Goal: Task Accomplishment & Management: Use online tool/utility

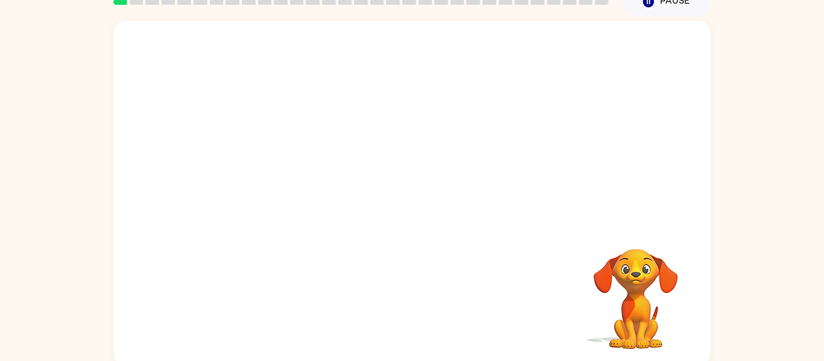
scroll to position [63, 0]
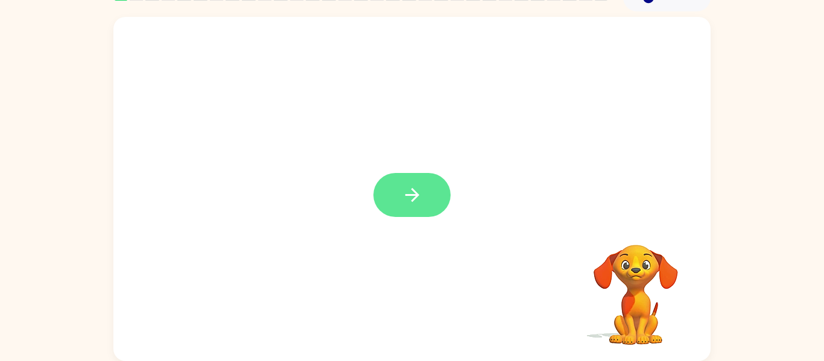
click at [422, 192] on icon "button" at bounding box center [412, 195] width 21 height 21
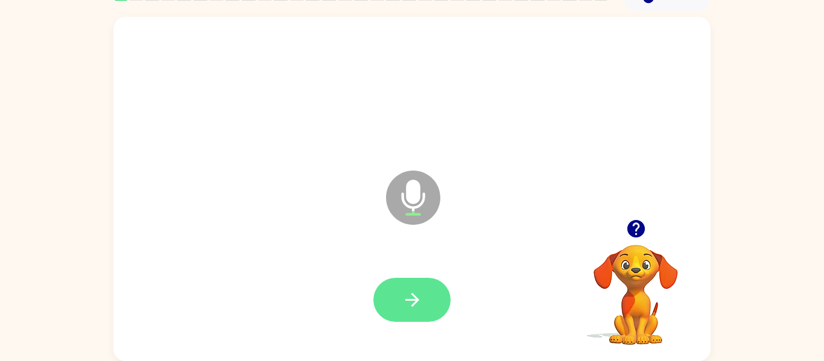
click at [430, 288] on button "button" at bounding box center [412, 300] width 77 height 44
click at [418, 299] on icon "button" at bounding box center [412, 300] width 14 height 14
click at [403, 302] on icon "button" at bounding box center [412, 300] width 21 height 21
click at [416, 298] on icon "button" at bounding box center [412, 300] width 14 height 14
click at [403, 301] on icon "button" at bounding box center [412, 300] width 21 height 21
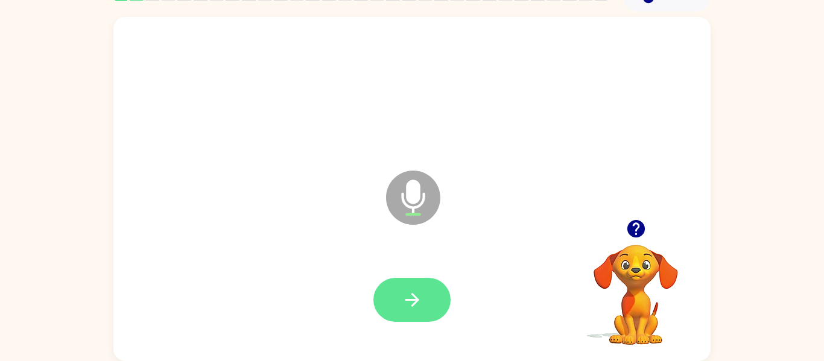
click at [416, 293] on icon "button" at bounding box center [412, 300] width 21 height 21
click at [425, 295] on button "button" at bounding box center [412, 300] width 77 height 44
click at [410, 290] on icon "button" at bounding box center [412, 300] width 21 height 21
click at [405, 299] on icon "button" at bounding box center [412, 300] width 21 height 21
click at [411, 292] on icon "button" at bounding box center [412, 300] width 21 height 21
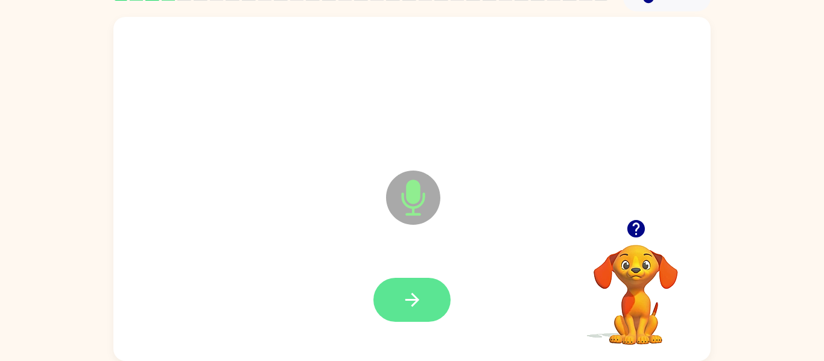
click at [409, 294] on icon "button" at bounding box center [412, 300] width 21 height 21
click at [419, 282] on button "button" at bounding box center [412, 300] width 77 height 44
click at [403, 280] on button "button" at bounding box center [412, 300] width 77 height 44
click at [424, 310] on button "button" at bounding box center [412, 300] width 77 height 44
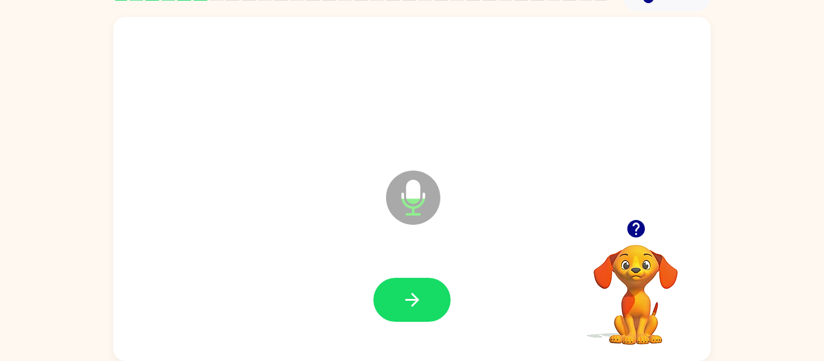
click at [666, 244] on div at bounding box center [636, 229] width 121 height 31
click at [640, 238] on icon "button" at bounding box center [636, 228] width 21 height 21
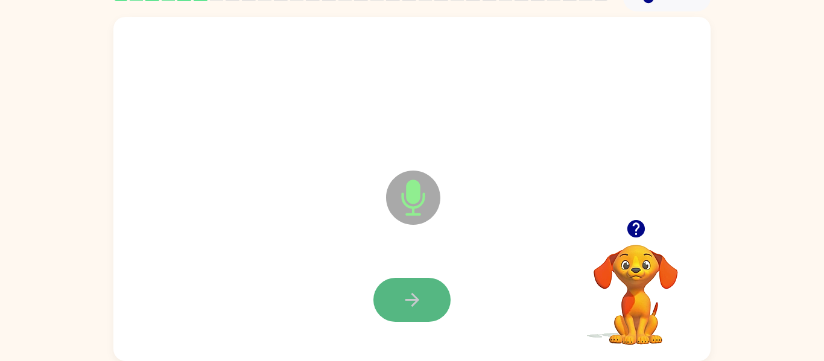
click at [416, 287] on button "button" at bounding box center [412, 300] width 77 height 44
click at [404, 294] on icon "button" at bounding box center [412, 300] width 21 height 21
click at [401, 288] on button "button" at bounding box center [412, 300] width 77 height 44
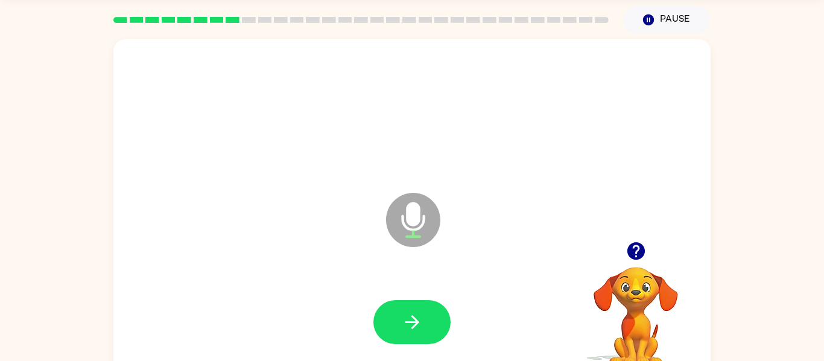
scroll to position [40, 0]
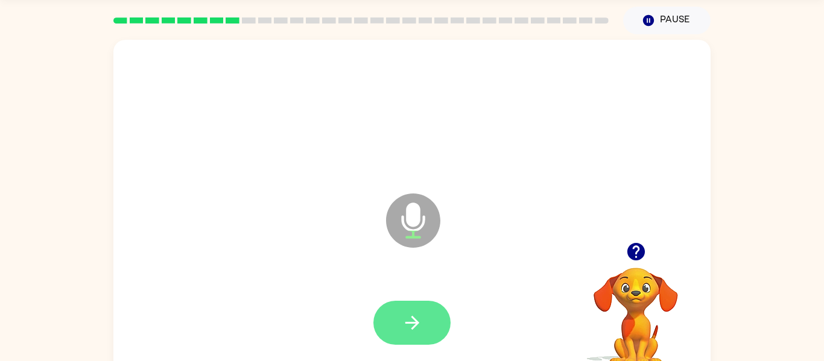
click at [389, 307] on button "button" at bounding box center [412, 323] width 77 height 44
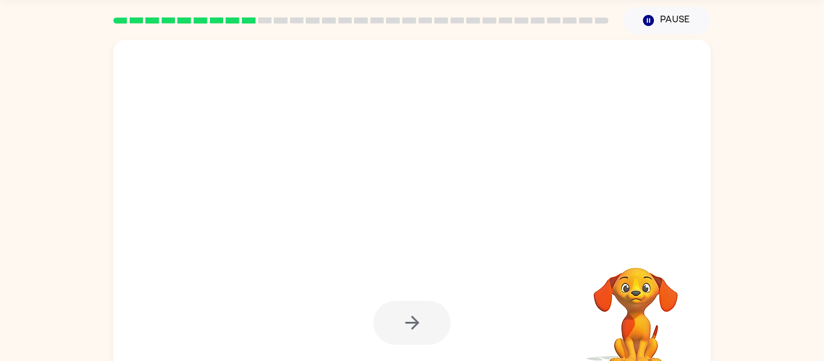
click at [629, 116] on div at bounding box center [412, 113] width 573 height 99
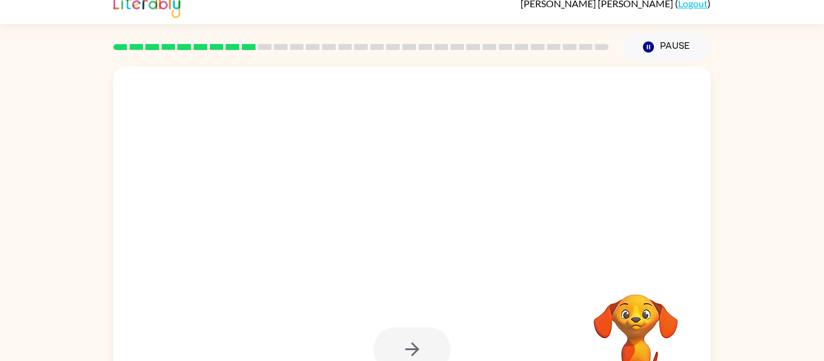
scroll to position [63, 0]
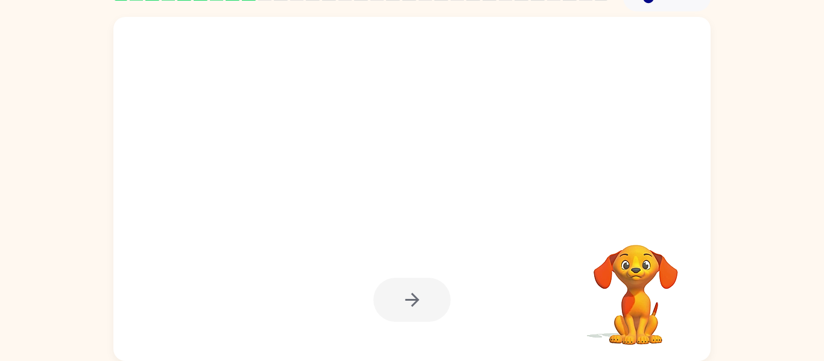
click at [411, 324] on div at bounding box center [412, 300] width 573 height 99
click at [427, 291] on div at bounding box center [412, 300] width 77 height 44
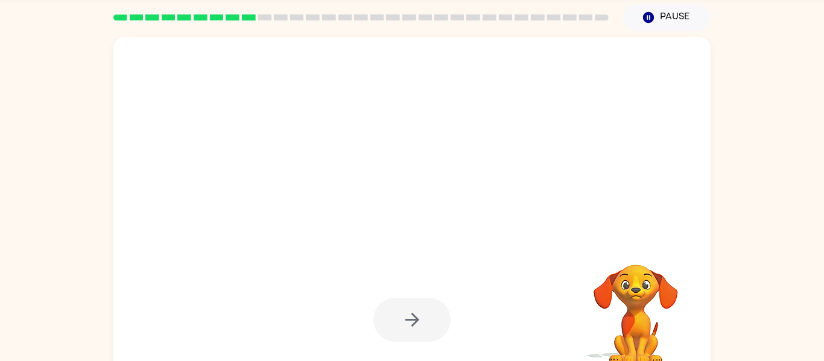
scroll to position [63, 0]
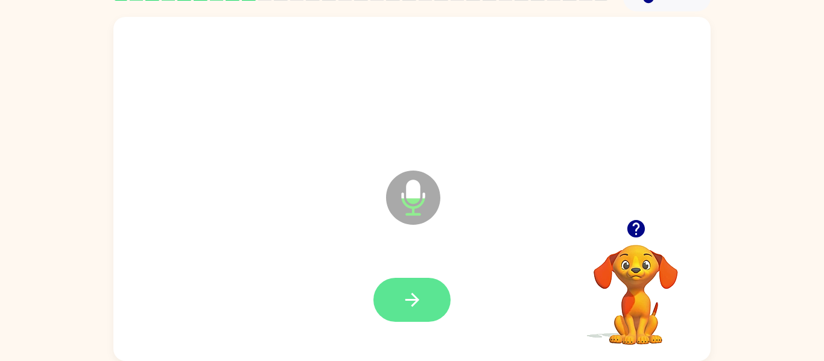
click at [411, 284] on button "button" at bounding box center [412, 300] width 77 height 44
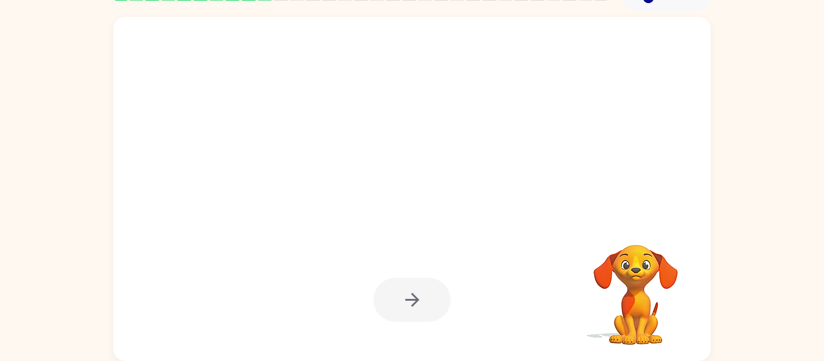
click at [412, 311] on div at bounding box center [412, 300] width 77 height 44
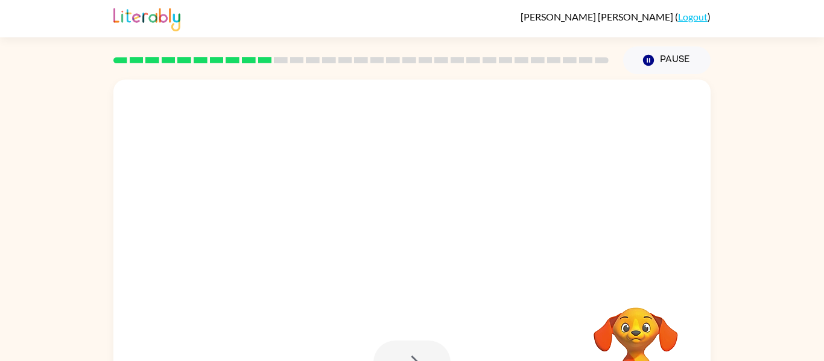
scroll to position [63, 0]
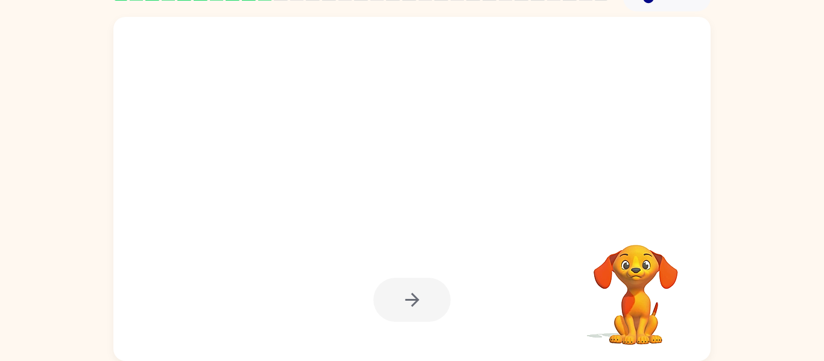
click at [404, 315] on div at bounding box center [412, 300] width 77 height 44
click at [580, 256] on video "Your browser must support playing .mp4 files to use Literably. Please try using…" at bounding box center [636, 286] width 121 height 121
click at [628, 255] on video "Your browser must support playing .mp4 files to use Literably. Please try using…" at bounding box center [636, 286] width 121 height 121
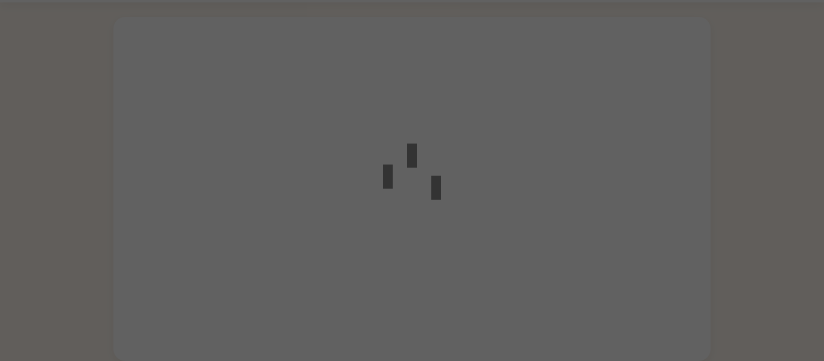
scroll to position [35, 0]
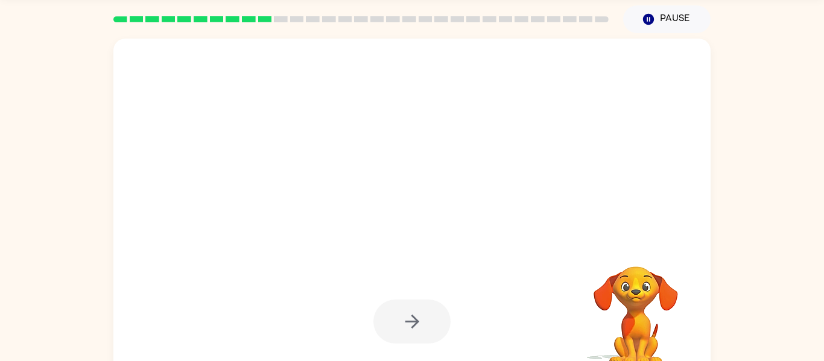
scroll to position [40, 0]
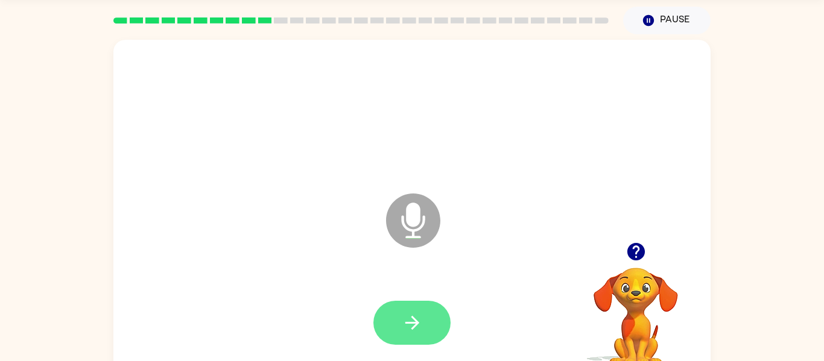
click at [423, 323] on button "button" at bounding box center [412, 323] width 77 height 44
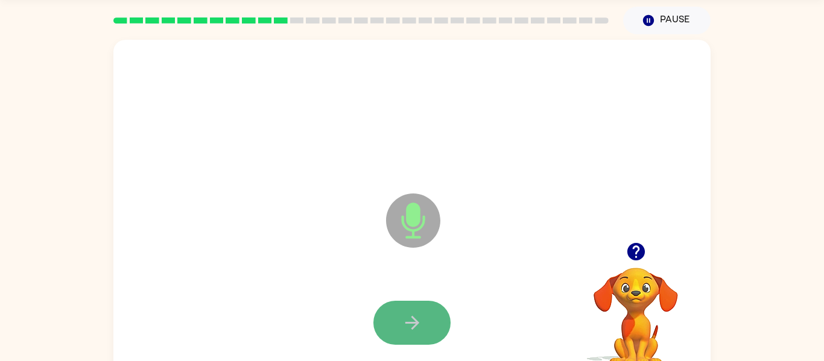
click at [425, 326] on button "button" at bounding box center [412, 323] width 77 height 44
click at [432, 325] on button "button" at bounding box center [412, 323] width 77 height 44
click at [436, 331] on button "button" at bounding box center [412, 323] width 77 height 44
click at [410, 322] on icon "button" at bounding box center [412, 323] width 21 height 21
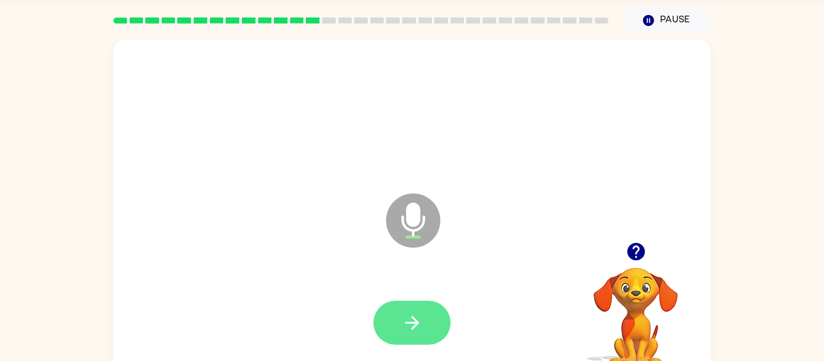
click at [430, 311] on button "button" at bounding box center [412, 323] width 77 height 44
click at [423, 330] on button "button" at bounding box center [412, 323] width 77 height 44
click at [413, 309] on button "button" at bounding box center [412, 323] width 77 height 44
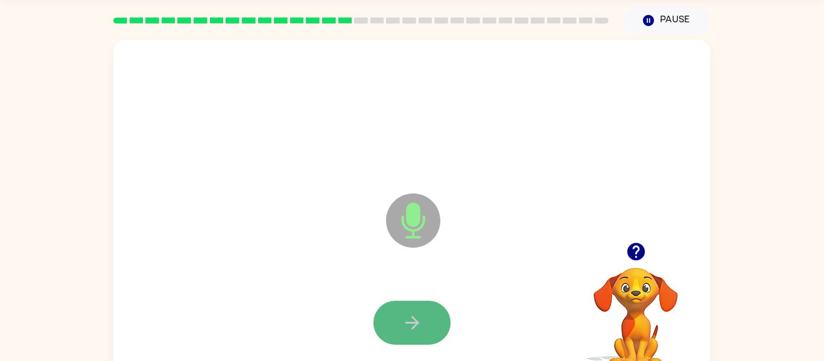
click at [416, 307] on button "button" at bounding box center [412, 323] width 77 height 44
click at [421, 310] on button "button" at bounding box center [412, 323] width 77 height 44
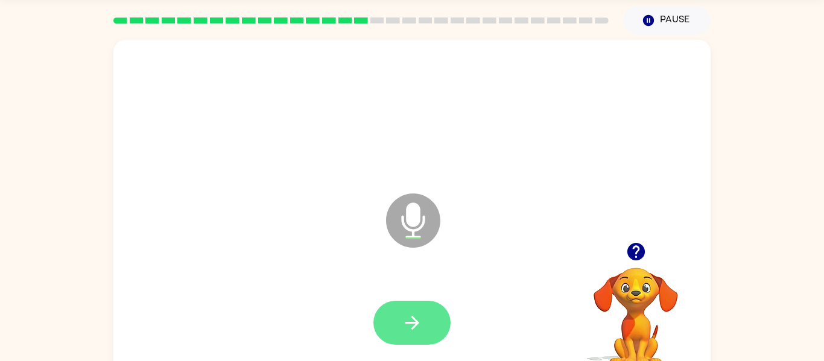
click at [421, 321] on icon "button" at bounding box center [412, 323] width 21 height 21
click at [416, 313] on icon "button" at bounding box center [412, 323] width 21 height 21
click at [407, 310] on button "button" at bounding box center [412, 323] width 77 height 44
click at [398, 311] on button "button" at bounding box center [412, 323] width 77 height 44
click at [410, 317] on icon "button" at bounding box center [412, 323] width 21 height 21
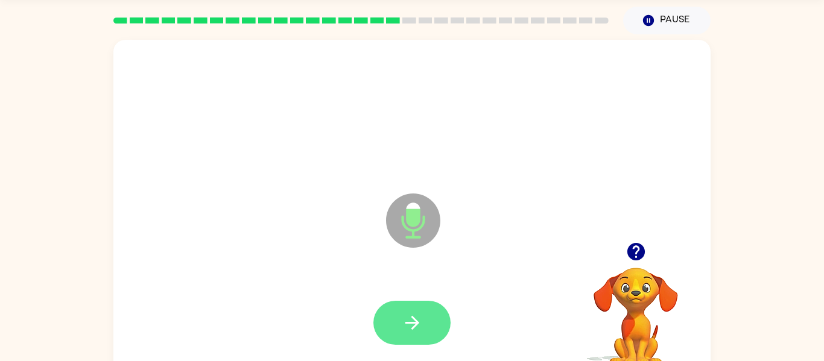
click at [423, 322] on button "button" at bounding box center [412, 323] width 77 height 44
click at [405, 322] on icon "button" at bounding box center [412, 323] width 21 height 21
click at [423, 317] on button "button" at bounding box center [412, 323] width 77 height 44
click at [399, 313] on button "button" at bounding box center [412, 323] width 77 height 44
click at [414, 325] on icon "button" at bounding box center [412, 323] width 21 height 21
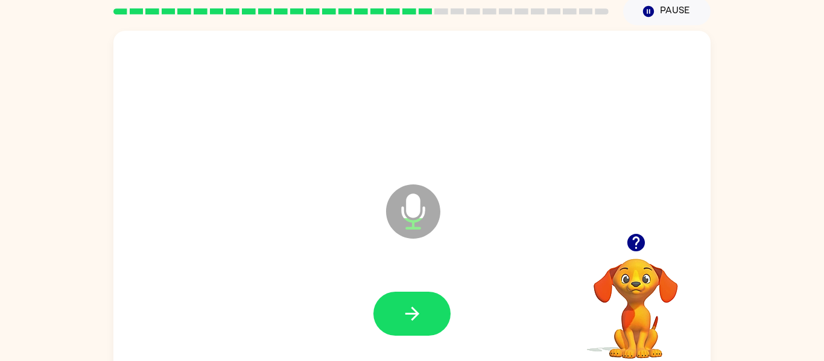
scroll to position [63, 0]
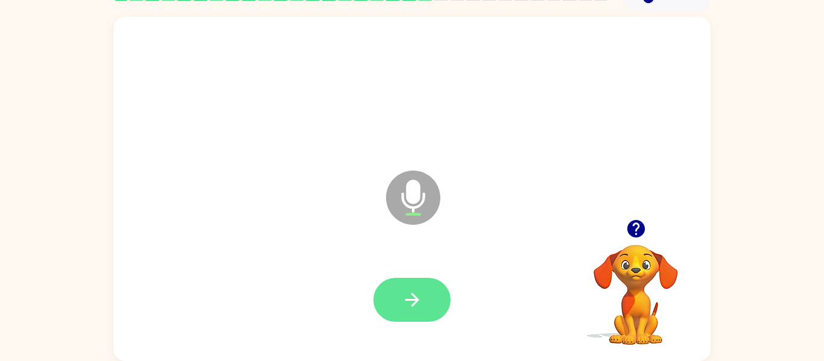
click at [421, 311] on button "button" at bounding box center [412, 300] width 77 height 44
click at [409, 296] on icon "button" at bounding box center [412, 300] width 21 height 21
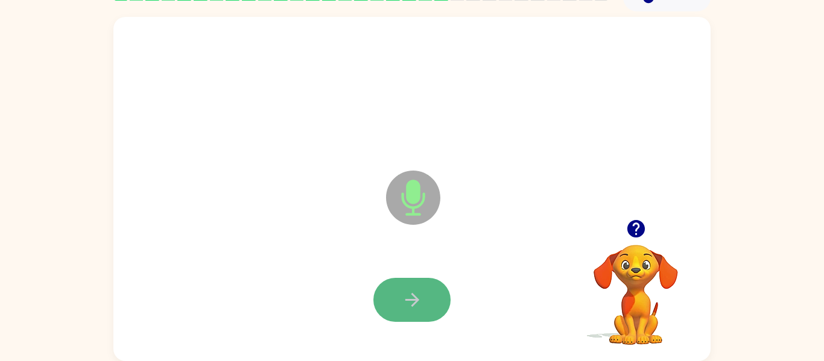
click at [433, 311] on button "button" at bounding box center [412, 300] width 77 height 44
click at [437, 289] on button "button" at bounding box center [412, 300] width 77 height 44
click at [440, 291] on button "button" at bounding box center [412, 300] width 77 height 44
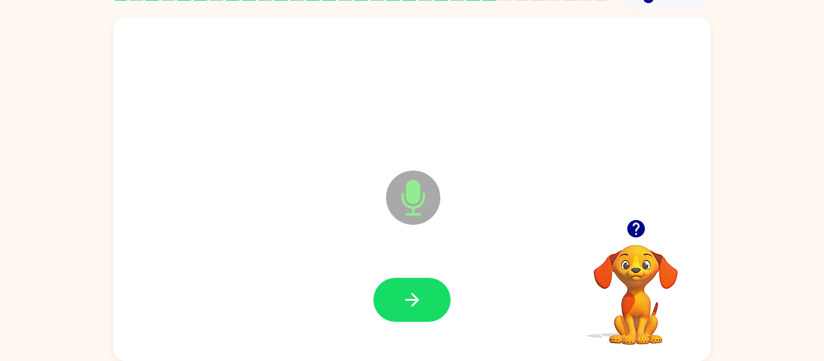
click at [440, 291] on button "button" at bounding box center [412, 300] width 77 height 44
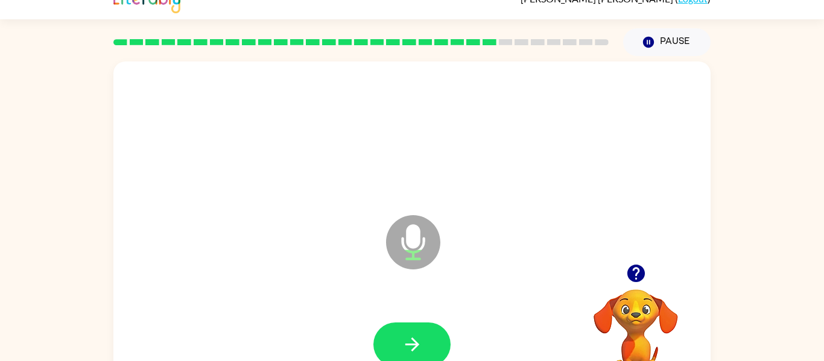
scroll to position [19, 0]
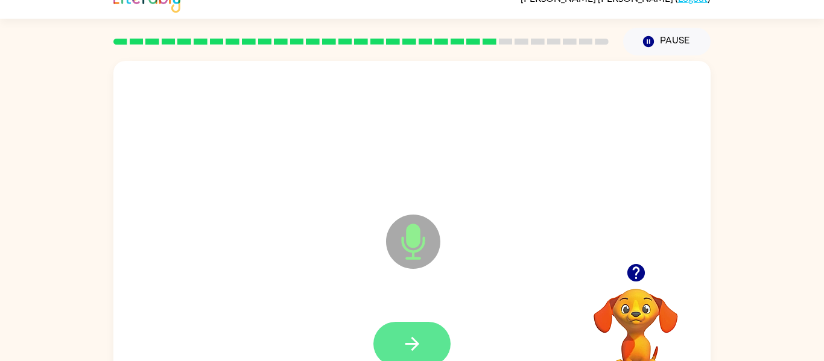
click at [412, 345] on icon "button" at bounding box center [412, 344] width 14 height 14
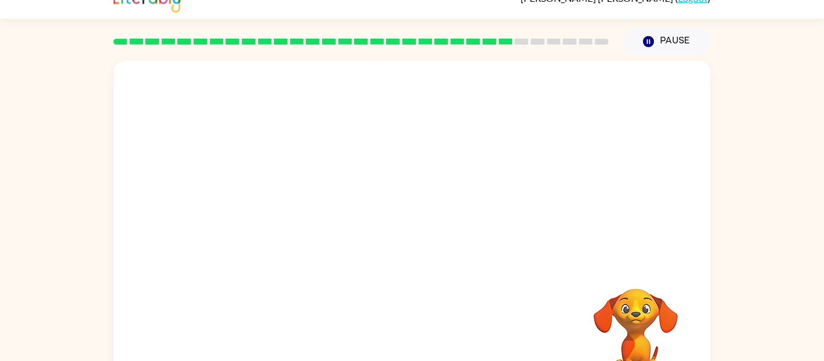
scroll to position [63, 0]
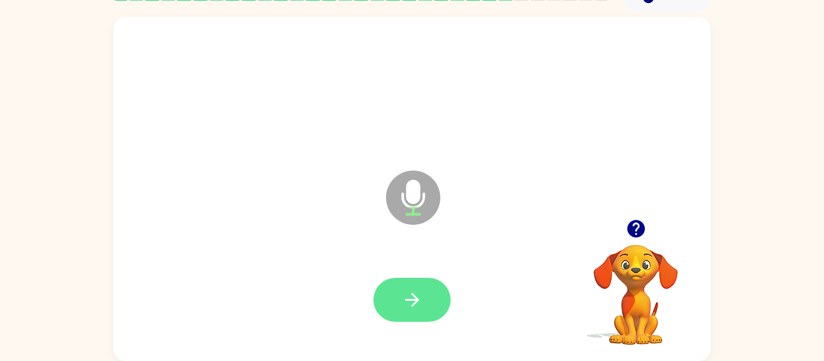
click at [418, 279] on button "button" at bounding box center [412, 300] width 77 height 44
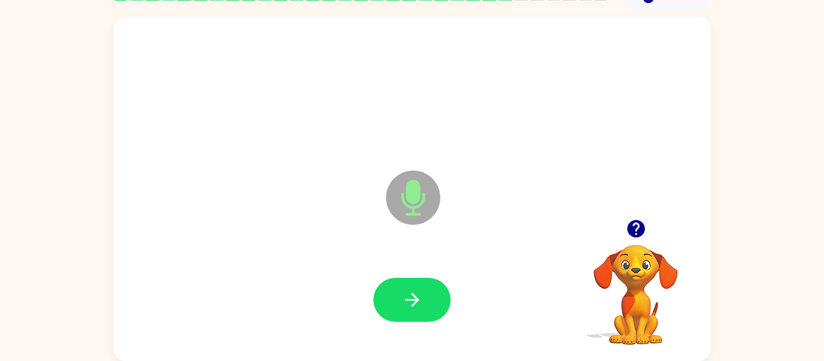
click at [418, 279] on button "button" at bounding box center [412, 300] width 77 height 44
click at [407, 296] on icon "button" at bounding box center [412, 300] width 21 height 21
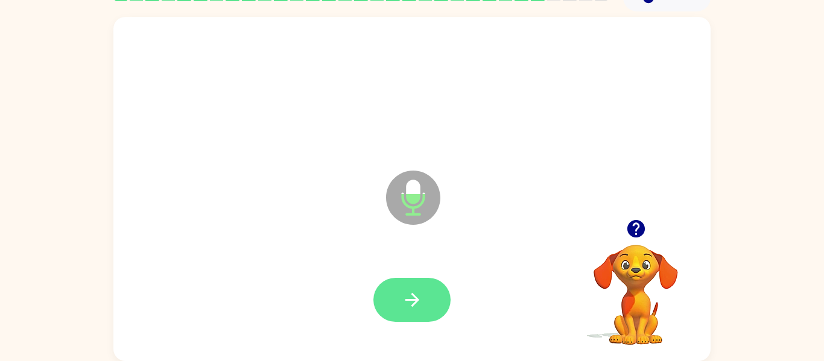
click at [416, 295] on icon "button" at bounding box center [412, 300] width 21 height 21
click at [407, 296] on icon "button" at bounding box center [412, 300] width 21 height 21
click at [409, 297] on icon "button" at bounding box center [412, 300] width 21 height 21
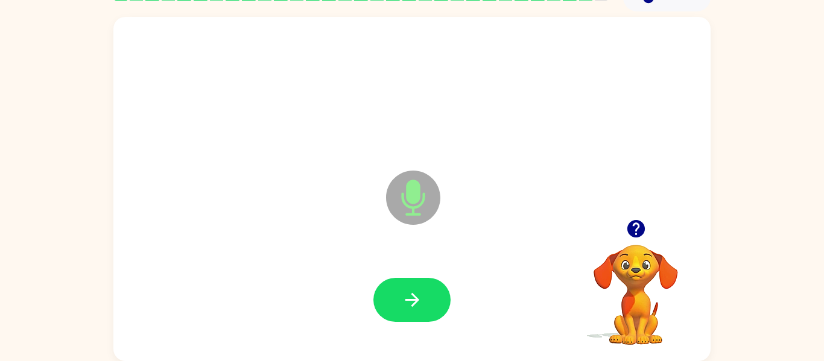
click at [409, 297] on icon "button" at bounding box center [412, 300] width 21 height 21
click at [629, 227] on icon "button" at bounding box center [635, 228] width 17 height 17
click at [424, 290] on button "button" at bounding box center [412, 300] width 77 height 44
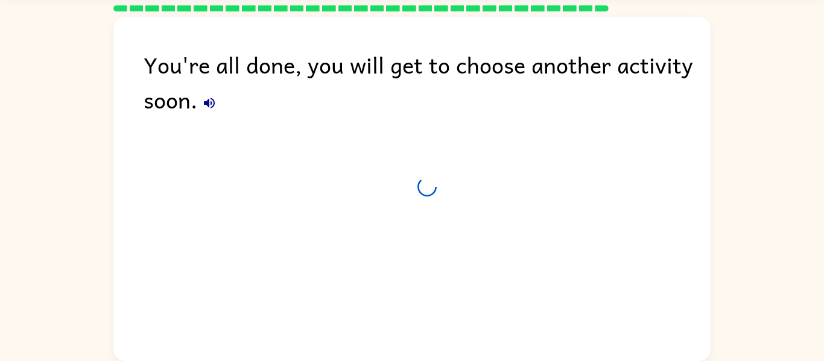
scroll to position [41, 0]
